Goal: Information Seeking & Learning: Learn about a topic

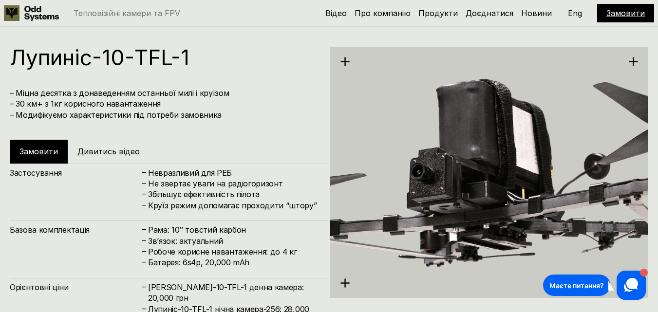
scroll to position [2458, 0]
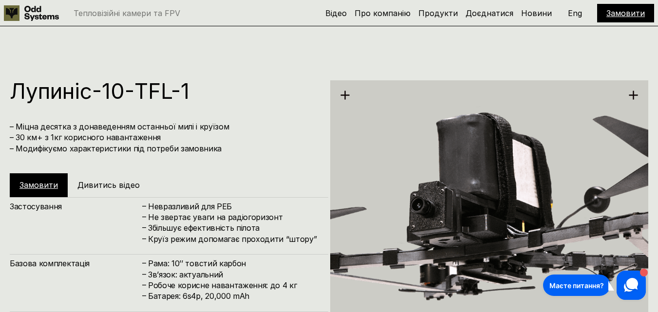
click at [94, 180] on h5 "Дивитись відео" at bounding box center [108, 185] width 62 height 11
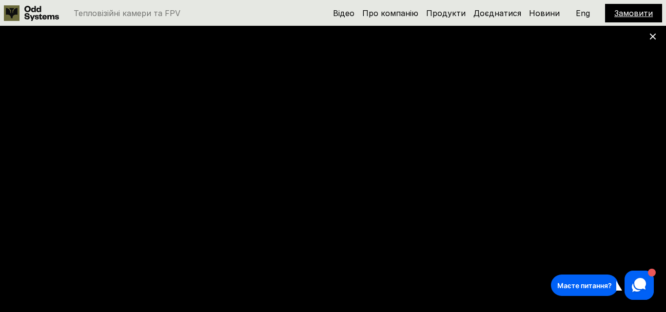
click at [630, 135] on div at bounding box center [333, 156] width 666 height 312
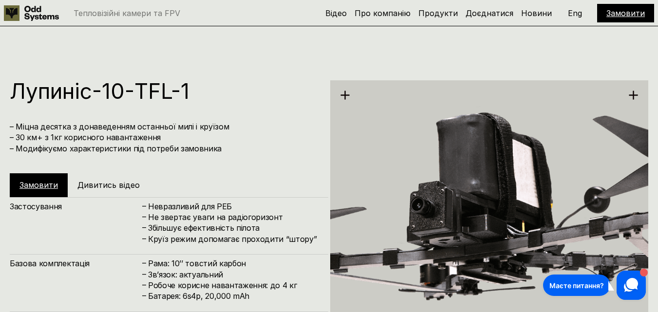
click at [126, 192] on div "Замовити Дивитись відео" at bounding box center [86, 184] width 153 height 23
click at [122, 186] on h5 "Дивитись відео" at bounding box center [108, 185] width 62 height 11
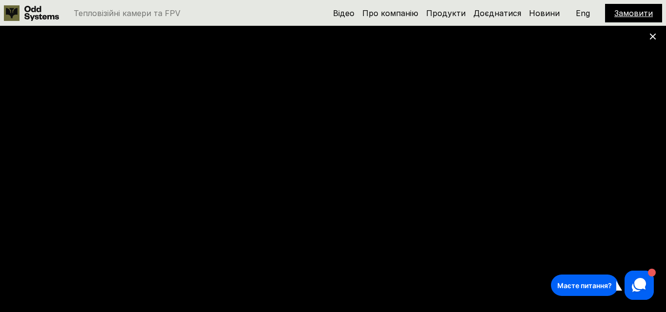
click at [586, 297] on div "Маєте питання? 1" at bounding box center [602, 285] width 103 height 29
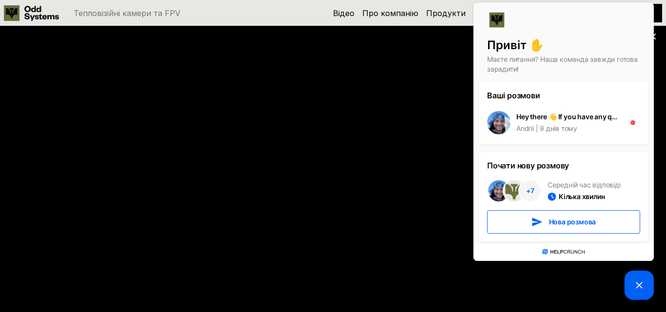
click at [636, 290] on icon at bounding box center [639, 286] width 12 height 12
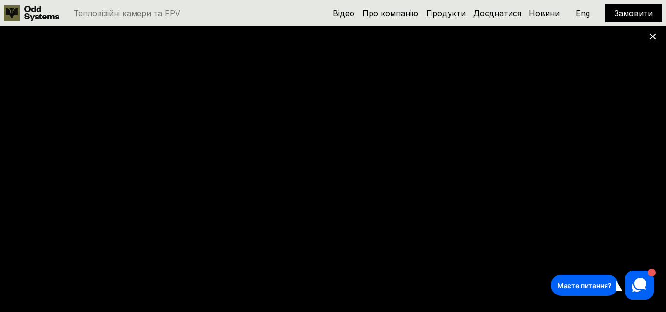
click at [64, 132] on div at bounding box center [333, 156] width 666 height 312
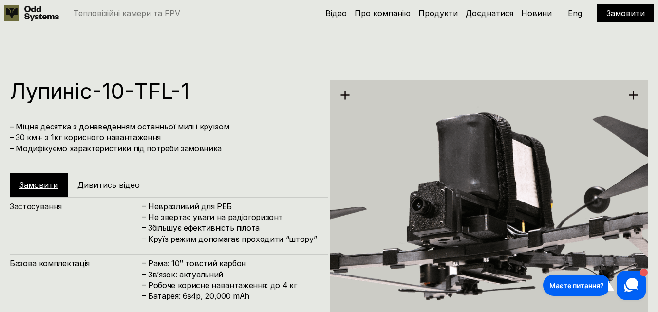
drag, startPoint x: 146, startPoint y: 219, endPoint x: 286, endPoint y: 218, distance: 139.9
click at [286, 218] on div "– Не звертає уваги на радіогоризонт" at bounding box center [229, 217] width 177 height 11
copy div "– Не звертає уваги на радіогоризонт"
